Goal: Task Accomplishment & Management: Complete application form

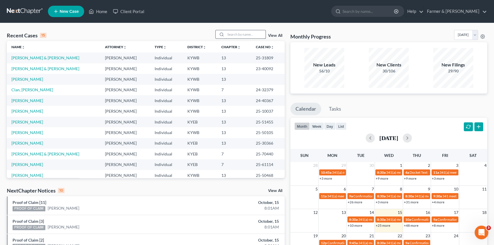
click at [229, 36] on input "search" at bounding box center [246, 34] width 40 height 8
type input "P"
type input "[PERSON_NAME]"
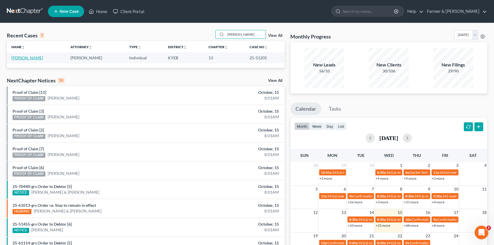
click at [31, 58] on link "[PERSON_NAME]" at bounding box center [27, 57] width 32 height 5
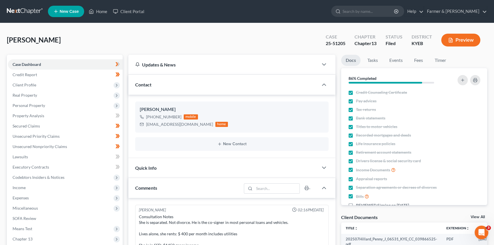
scroll to position [107, 0]
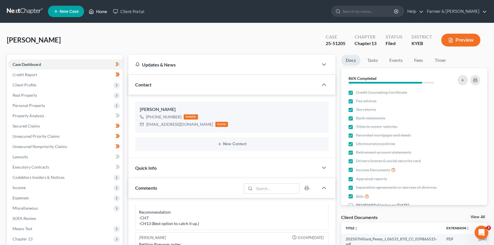
click at [106, 9] on link "Home" at bounding box center [98, 11] width 24 height 10
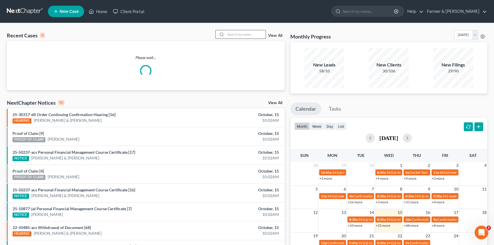
click at [231, 34] on input "search" at bounding box center [246, 34] width 40 height 8
type input "[PERSON_NAME]"
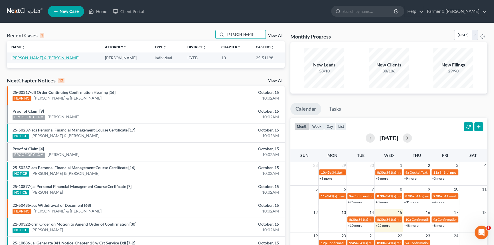
click at [50, 59] on link "[PERSON_NAME] & [PERSON_NAME]" at bounding box center [45, 57] width 68 height 5
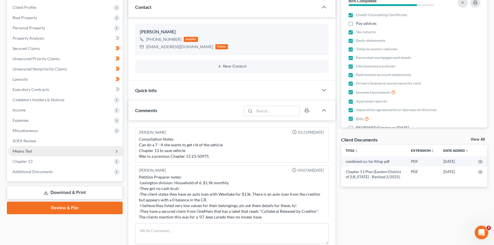
scroll to position [82, 0]
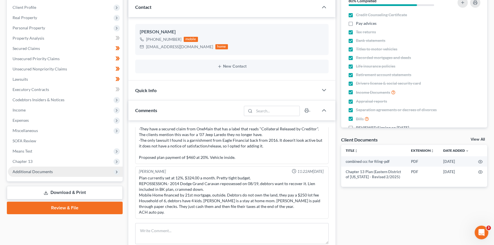
click at [27, 173] on span "Additional Documents" at bounding box center [33, 171] width 40 height 5
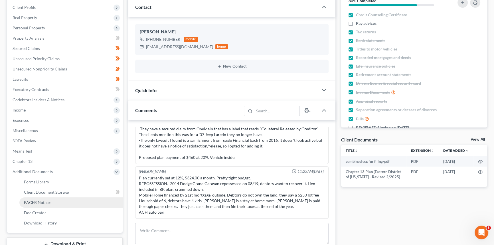
click at [38, 202] on span "PACER Notices" at bounding box center [37, 202] width 27 height 5
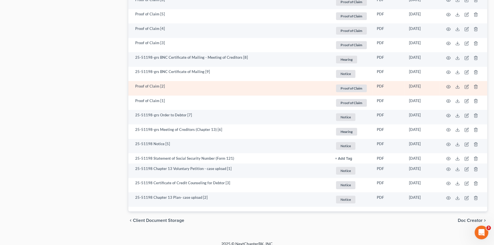
scroll to position [358, 0]
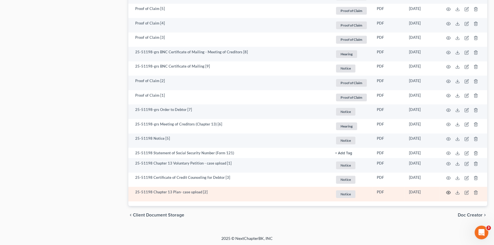
click at [449, 192] on circle "button" at bounding box center [448, 192] width 1 height 1
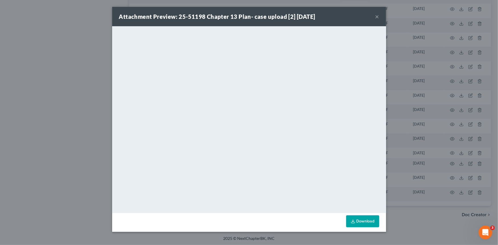
click at [378, 18] on button "×" at bounding box center [377, 16] width 4 height 7
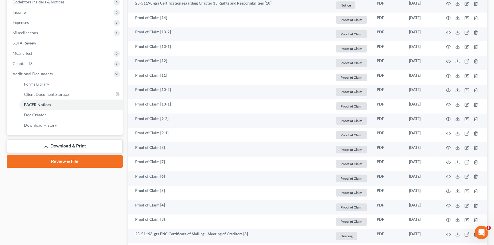
scroll to position [150, 0]
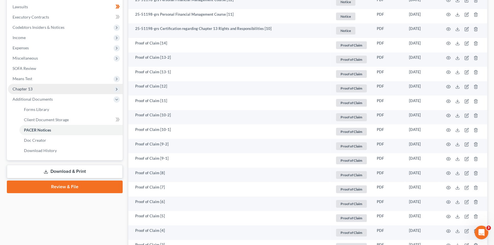
click at [33, 88] on span "Chapter 13" at bounding box center [65, 89] width 115 height 10
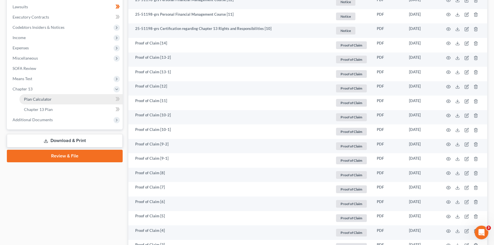
click at [34, 98] on span "Plan Calculator" at bounding box center [38, 99] width 28 height 5
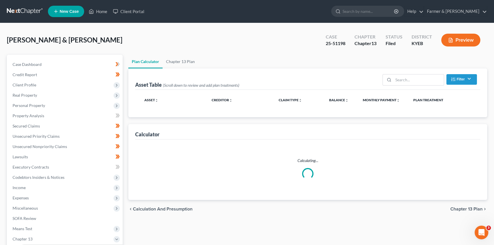
select select "59"
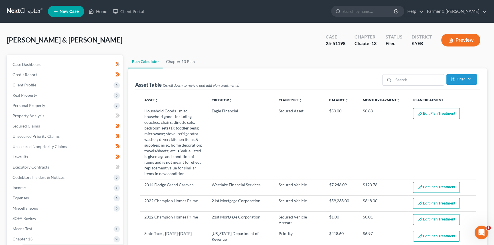
select select "59"
click at [99, 12] on link "Home" at bounding box center [98, 11] width 24 height 10
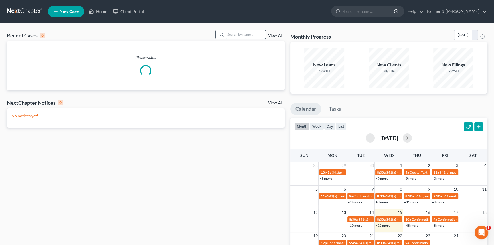
click at [237, 35] on input "search" at bounding box center [246, 34] width 40 height 8
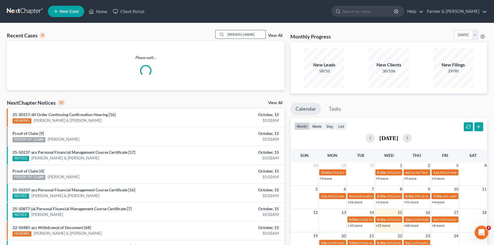
type input "[PERSON_NAME]"
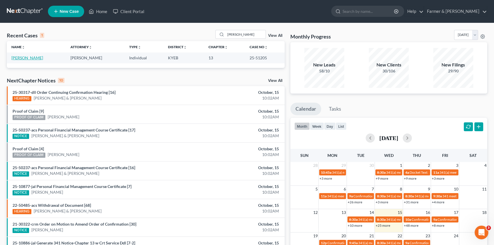
click at [31, 58] on link "[PERSON_NAME]" at bounding box center [27, 57] width 32 height 5
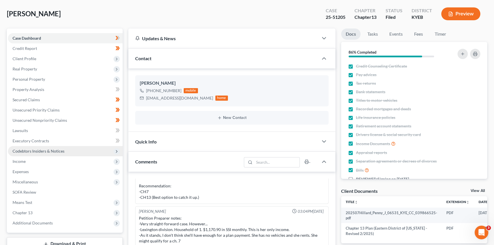
scroll to position [78, 0]
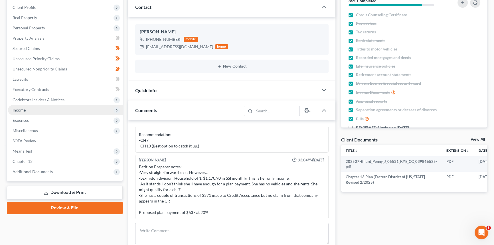
click at [25, 112] on span "Income" at bounding box center [65, 110] width 115 height 10
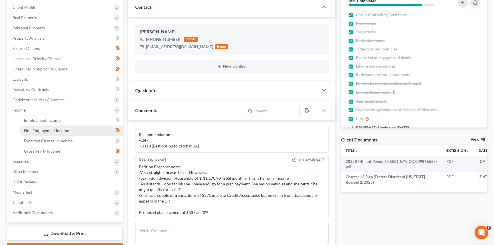
click at [53, 130] on span "Non Employment Income" at bounding box center [46, 130] width 45 height 5
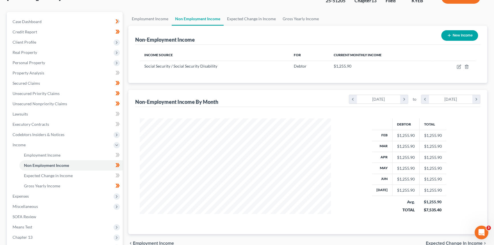
scroll to position [52, 0]
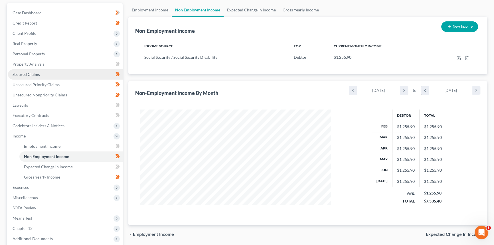
click at [34, 73] on span "Secured Claims" at bounding box center [26, 74] width 27 height 5
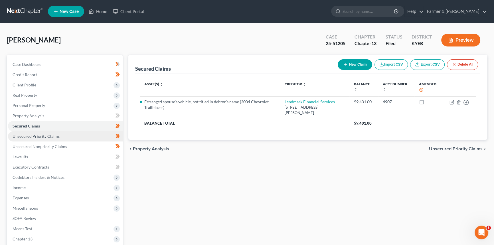
click at [33, 136] on span "Unsecured Priority Claims" at bounding box center [36, 136] width 47 height 5
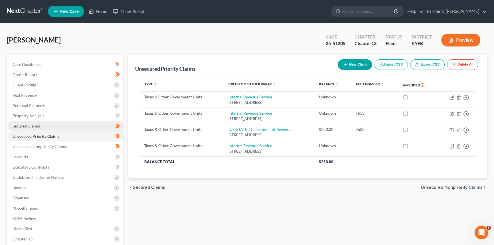
click at [31, 127] on span "Secured Claims" at bounding box center [26, 126] width 27 height 5
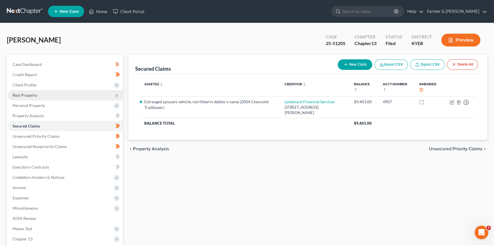
click at [33, 95] on span "Real Property" at bounding box center [25, 95] width 25 height 5
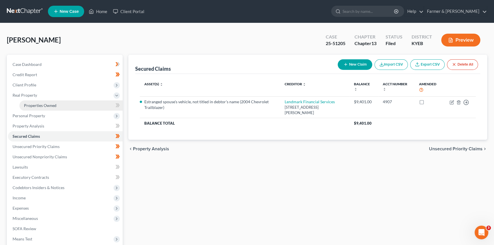
click at [32, 102] on link "Properties Owned" at bounding box center [70, 105] width 103 height 10
